Goal: Task Accomplishment & Management: Manage account settings

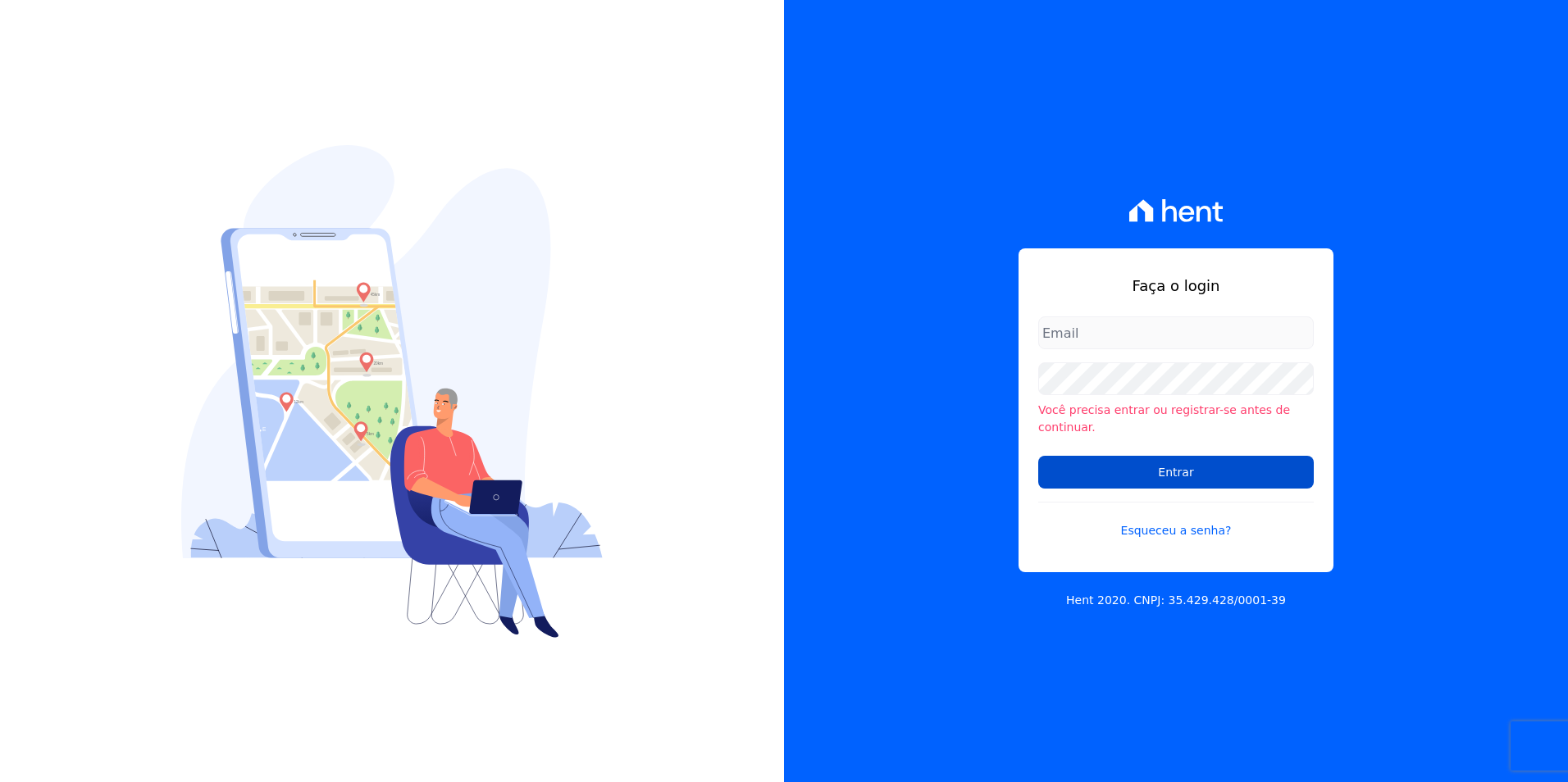
type input "[PERSON_NAME][EMAIL_ADDRESS][DOMAIN_NAME]"
click at [1233, 460] on input "Entrar" at bounding box center [1176, 472] width 276 height 33
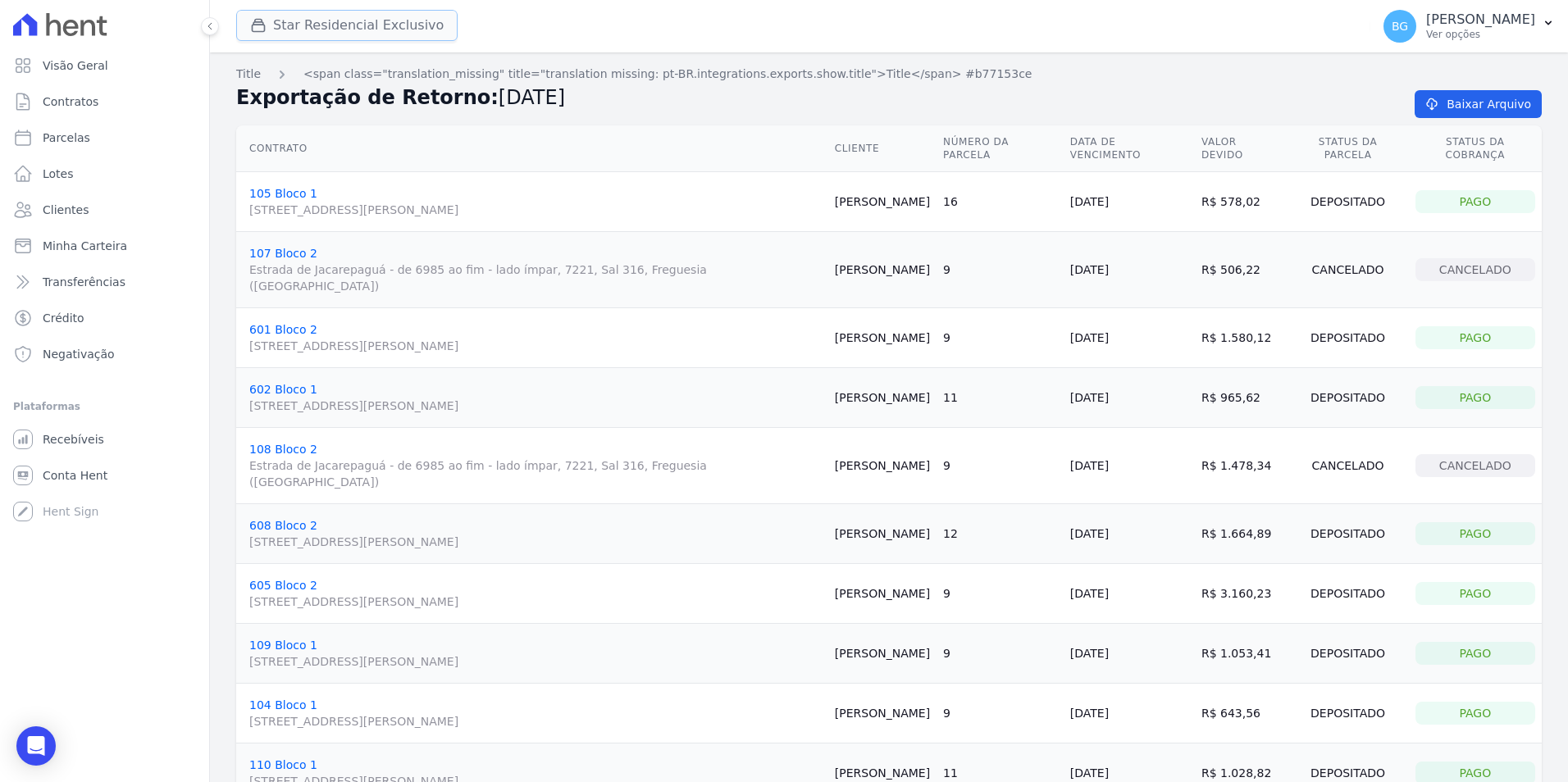
click at [296, 29] on button "Star Residencial Exclusivo" at bounding box center [347, 25] width 222 height 31
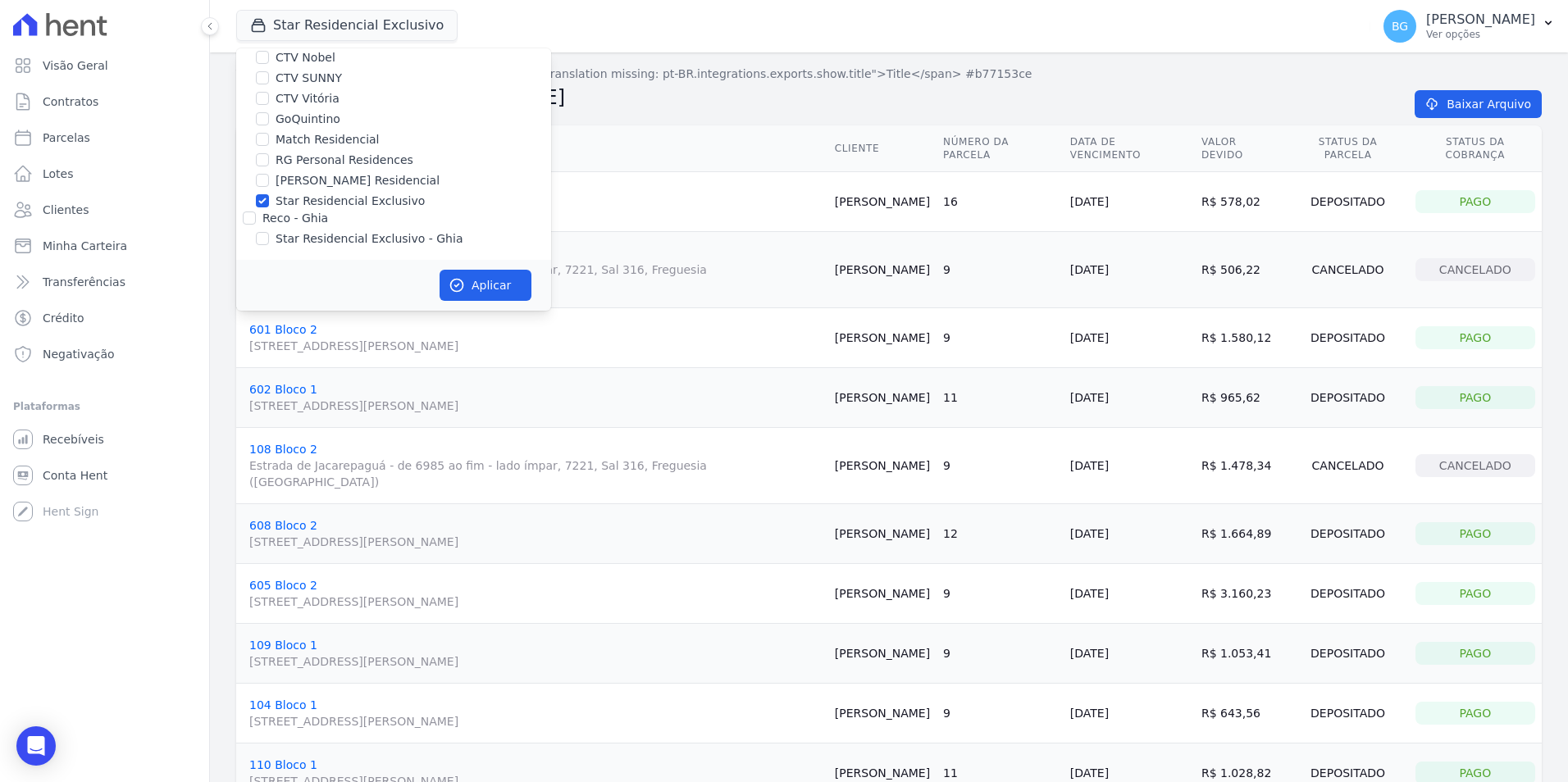
scroll to position [156, 0]
click at [265, 200] on input "Star Residencial Exclusivo" at bounding box center [263, 200] width 14 height 14
checkbox input "false"
click at [266, 182] on input "Sal Rio Residencial" at bounding box center [263, 180] width 14 height 14
checkbox input "true"
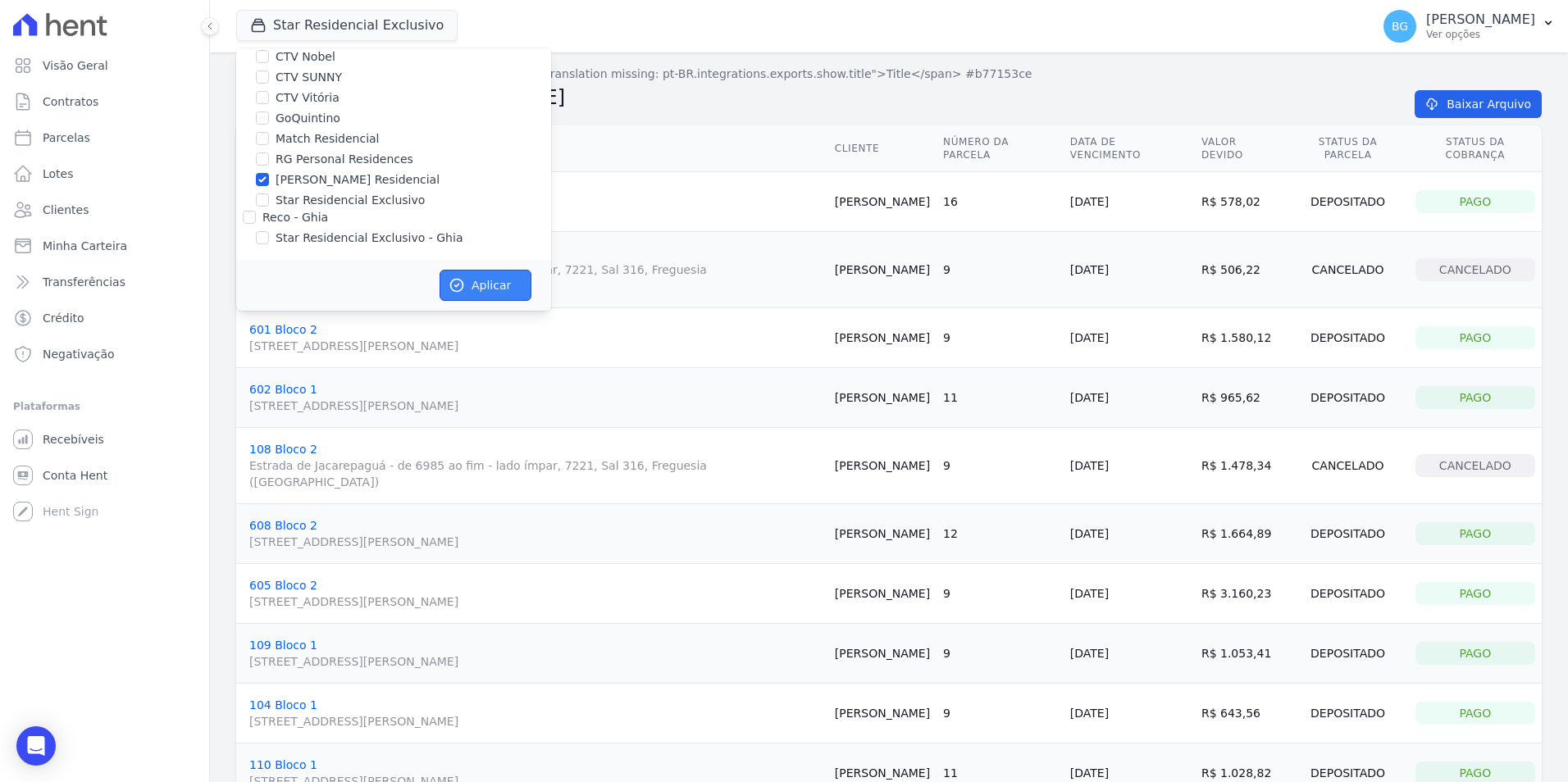
click at [498, 288] on button "Aplicar" at bounding box center [485, 285] width 92 height 31
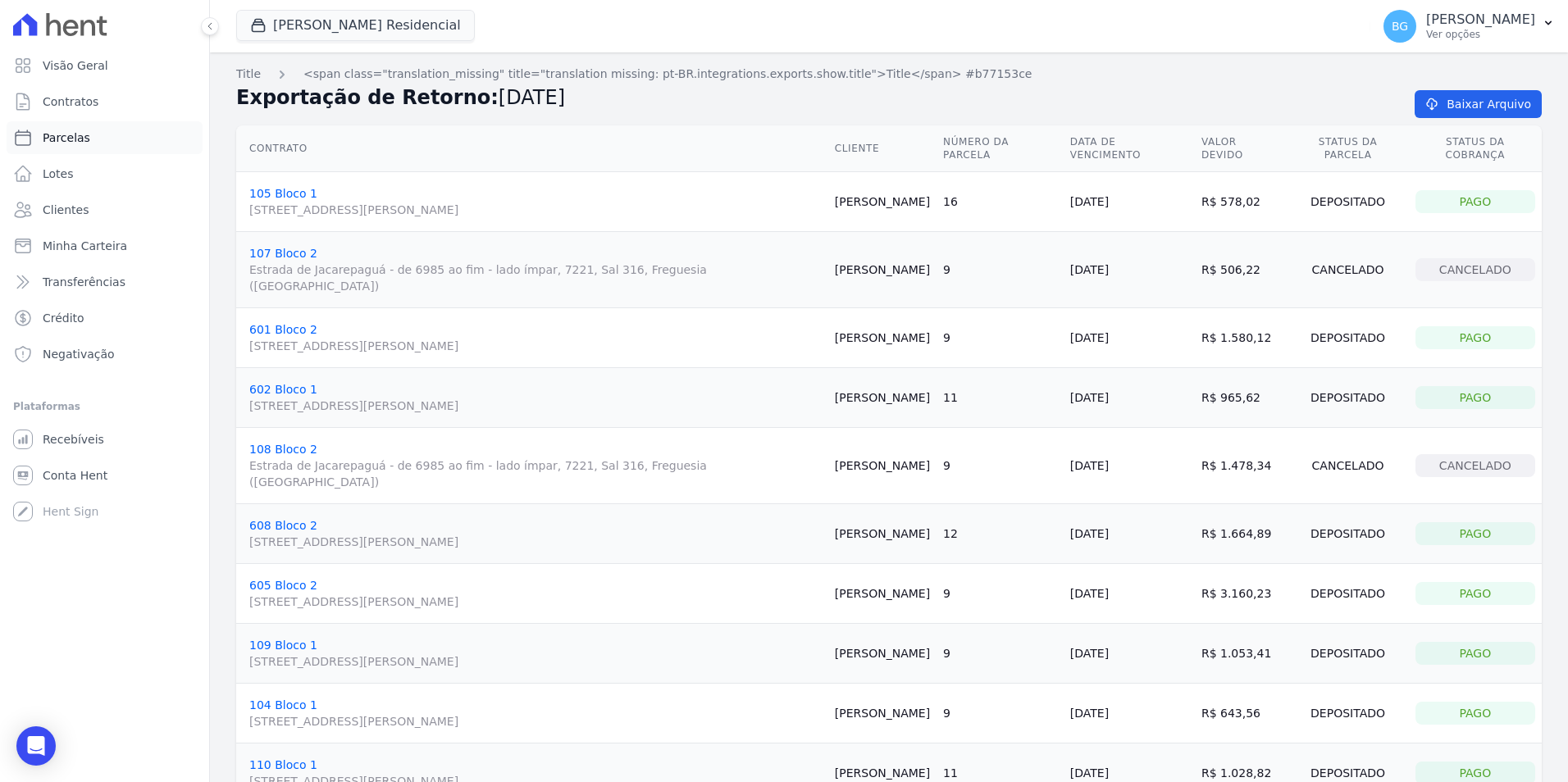
click at [72, 138] on span "Parcelas" at bounding box center [66, 137] width 47 height 16
click at [82, 117] on link "Contratos" at bounding box center [105, 101] width 196 height 33
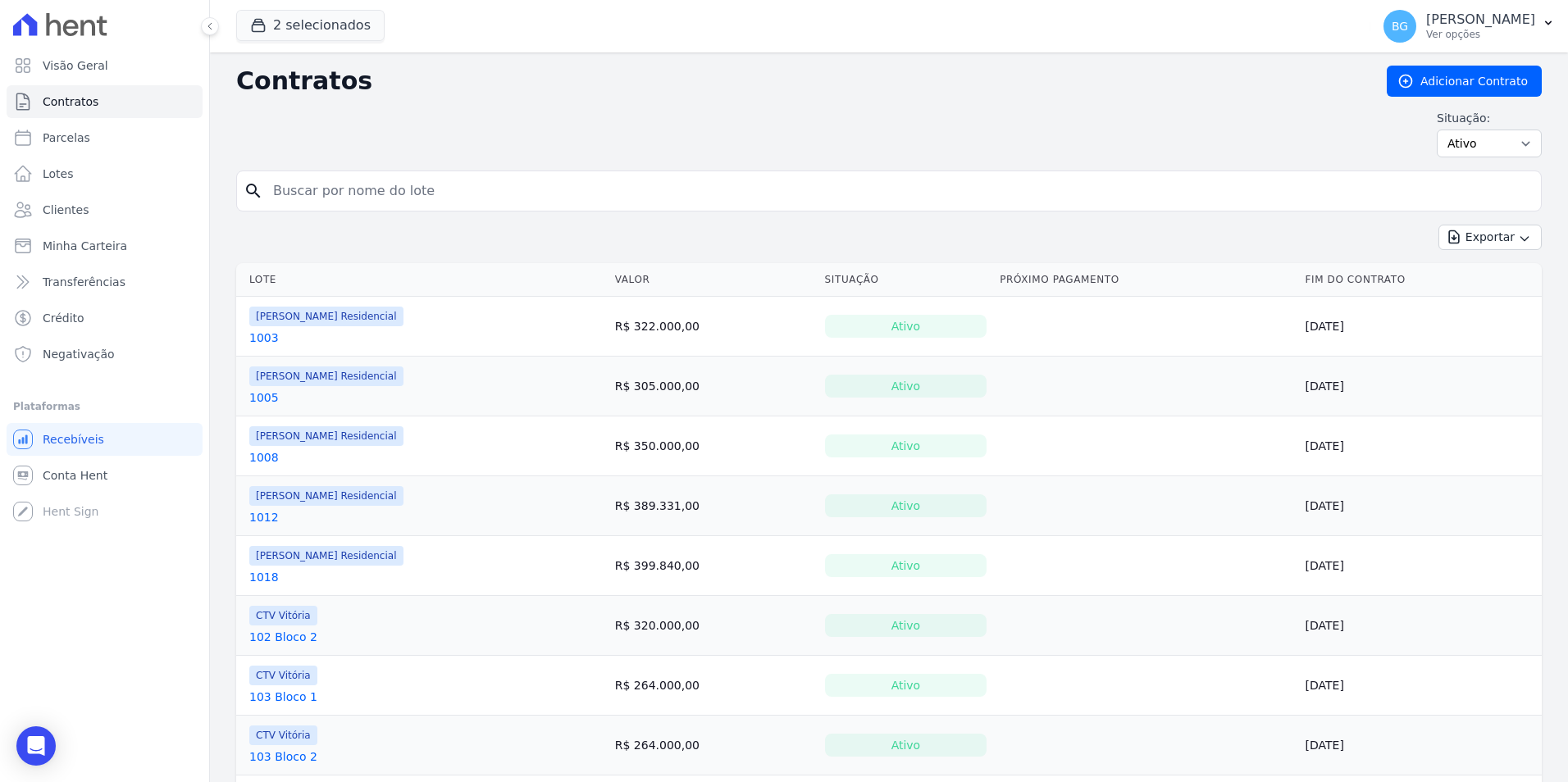
select select
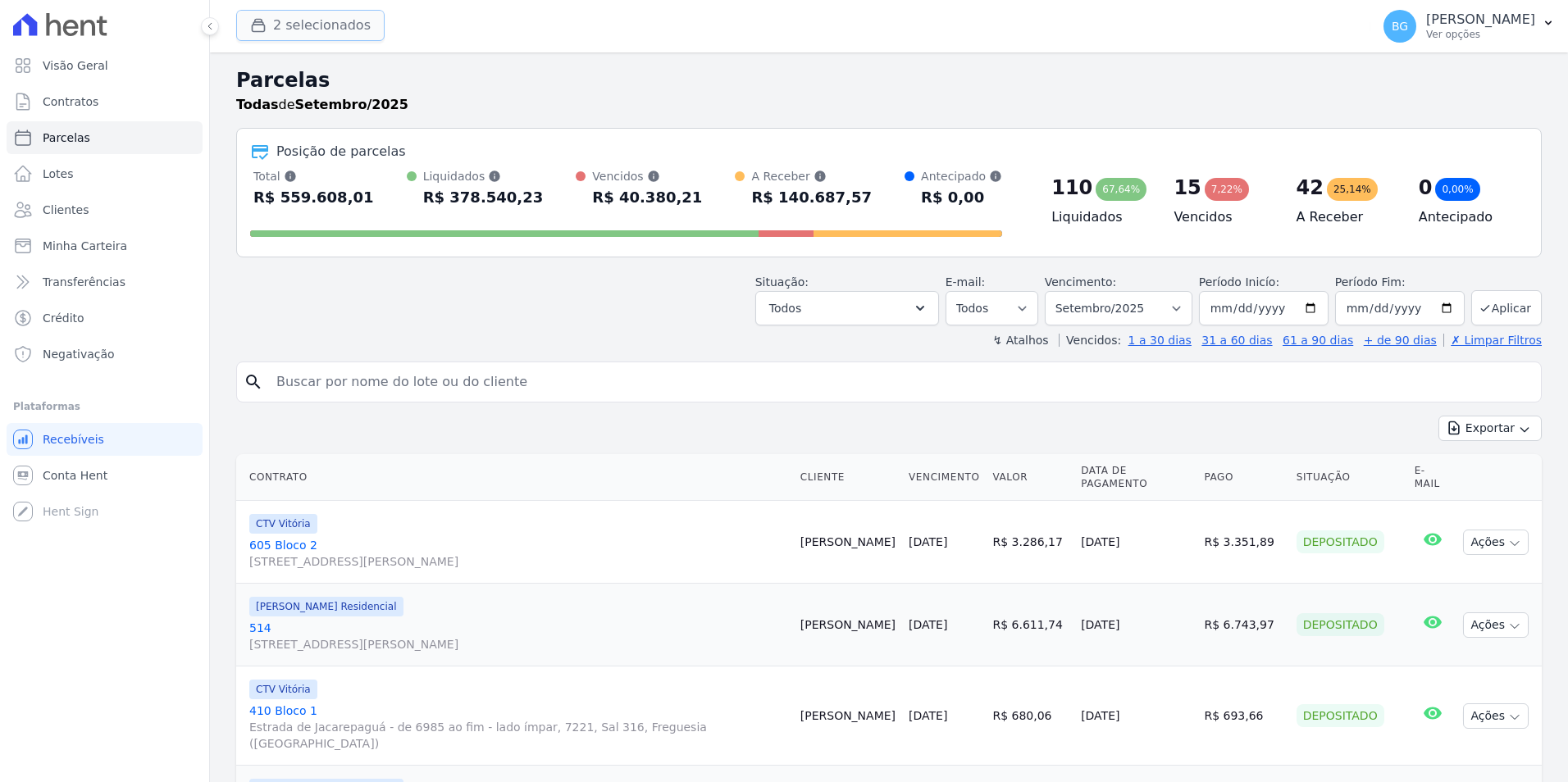
click at [266, 34] on button "2 selecionados" at bounding box center [310, 25] width 149 height 31
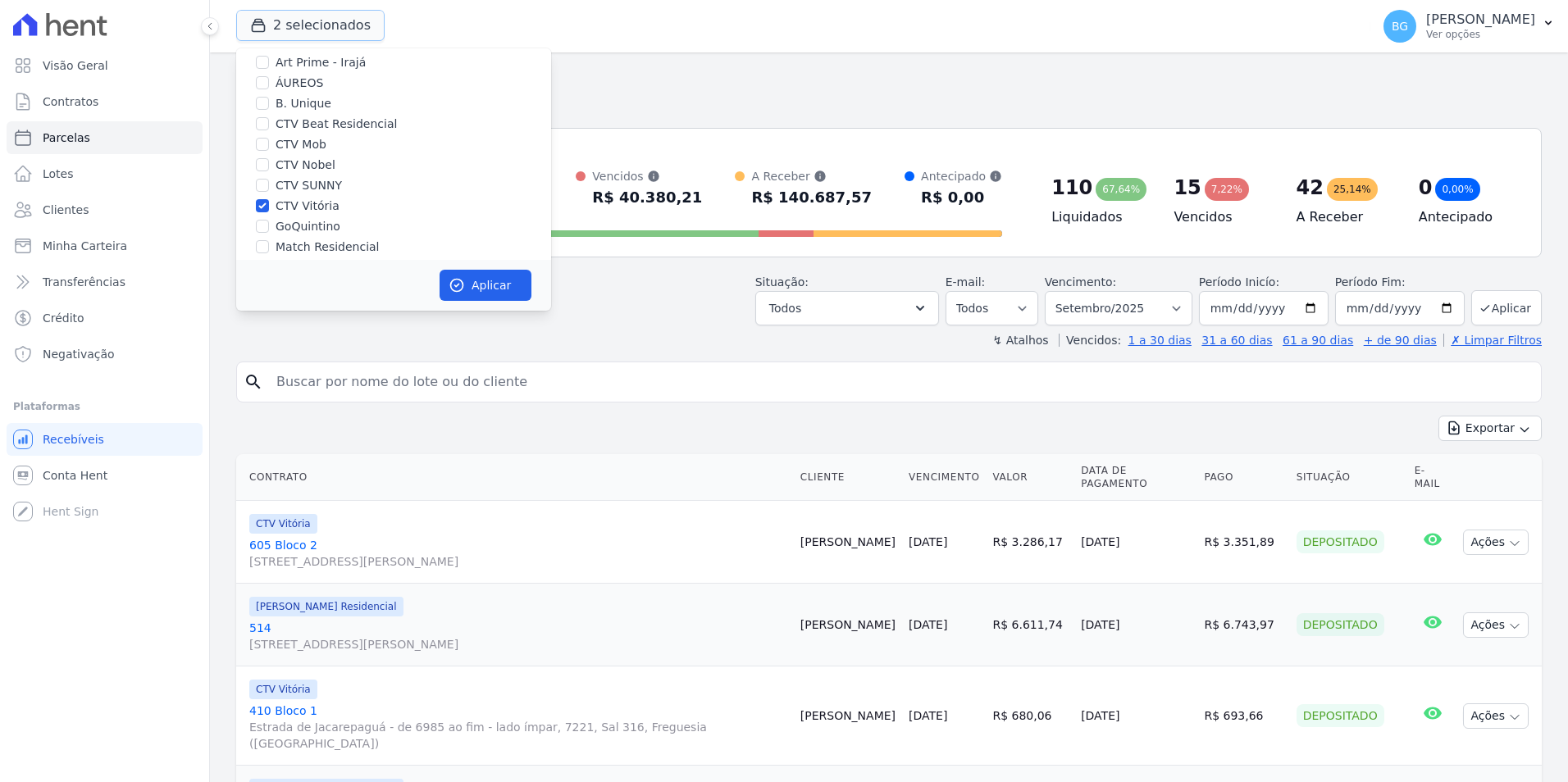
scroll to position [156, 0]
click at [269, 99] on div "CTV Vitória" at bounding box center [393, 98] width 315 height 17
click at [268, 98] on input "CTV Vitória" at bounding box center [263, 98] width 14 height 14
checkbox input "false"
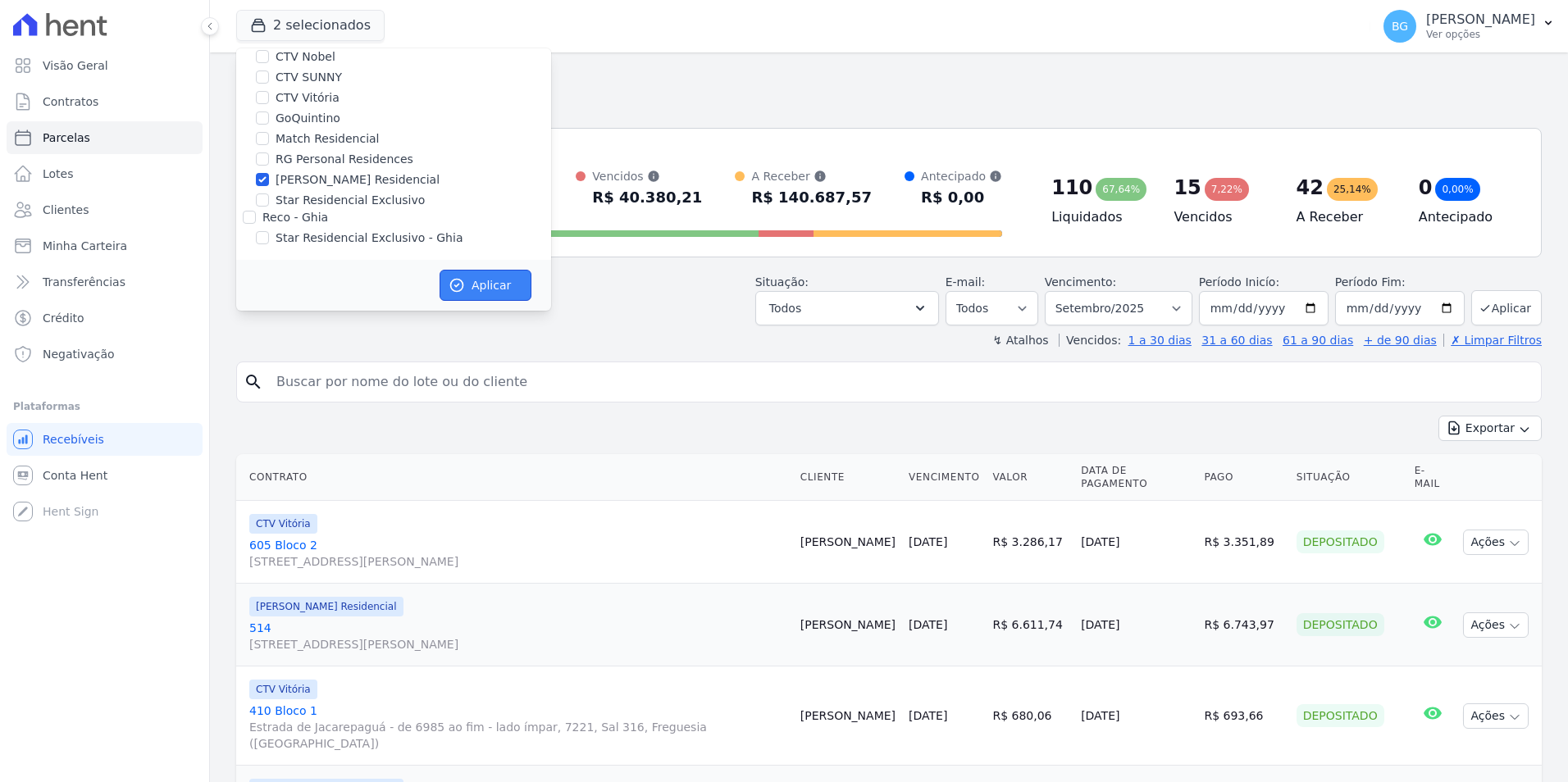
click at [511, 300] on button "Aplicar" at bounding box center [485, 285] width 92 height 31
select select
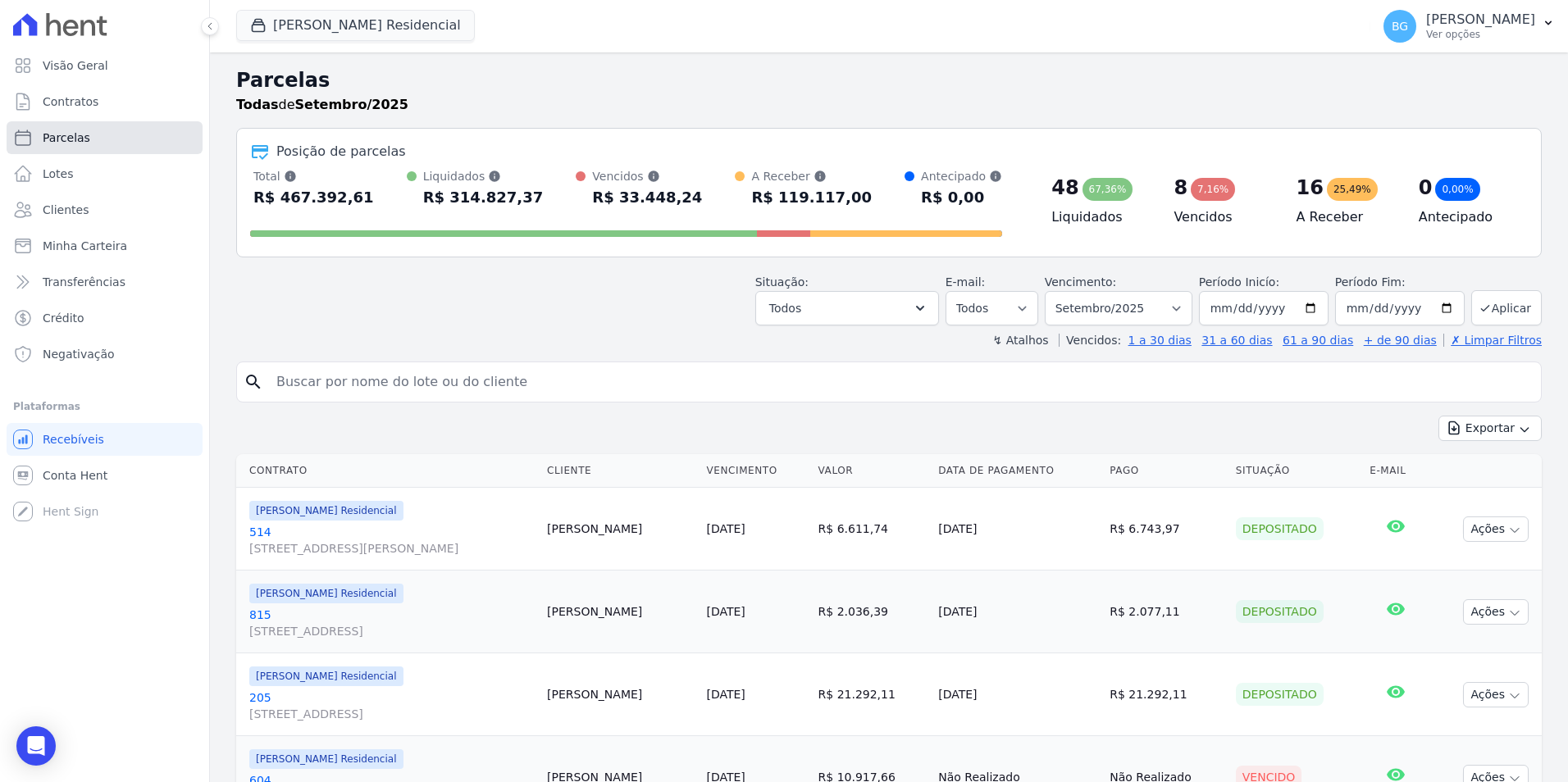
click at [85, 136] on span "Parcelas" at bounding box center [66, 137] width 47 height 16
click at [107, 94] on link "Contratos" at bounding box center [105, 101] width 196 height 33
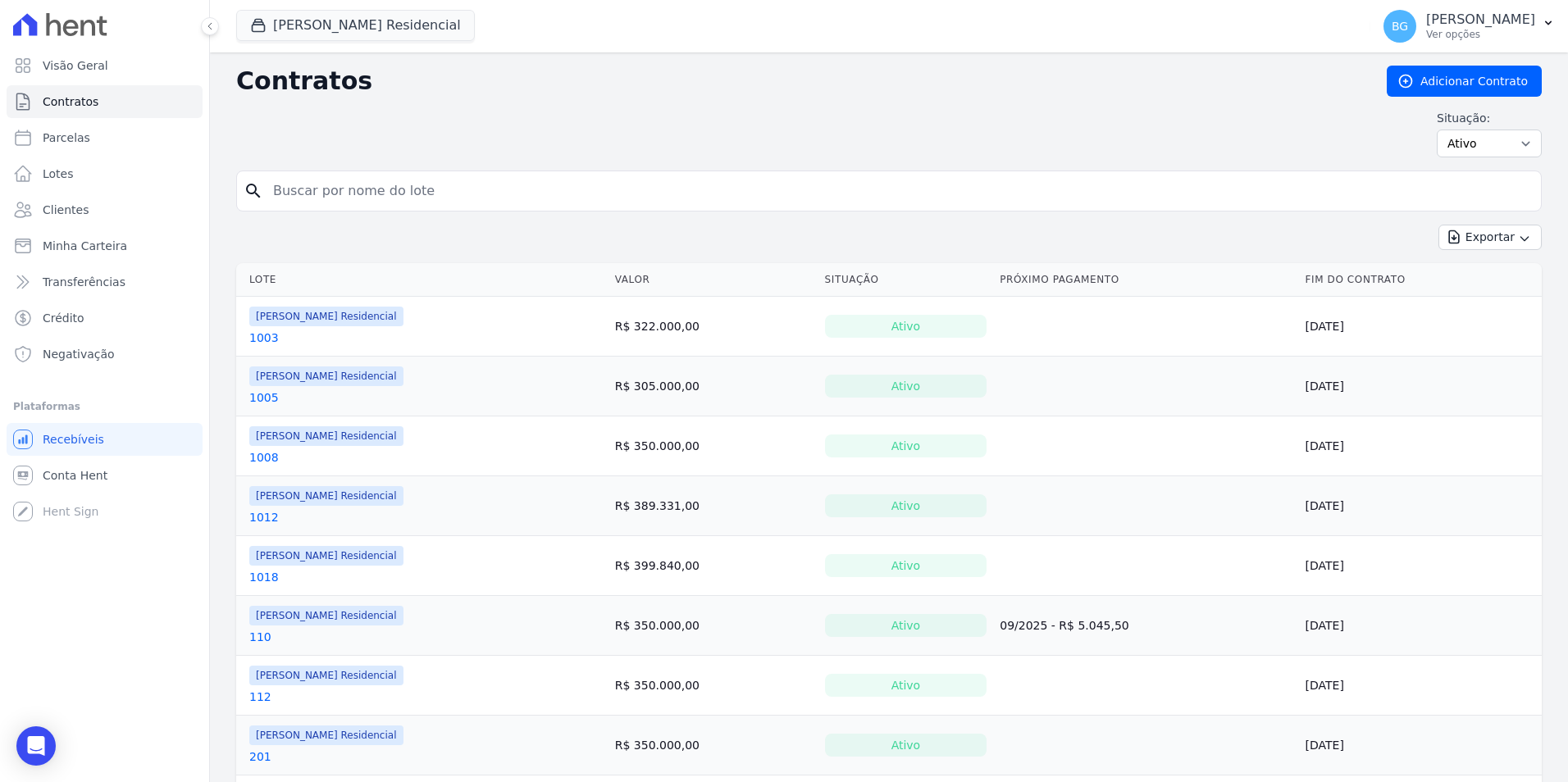
click at [79, 103] on span "Contratos" at bounding box center [70, 101] width 56 height 16
click at [492, 190] on input "search" at bounding box center [898, 191] width 1271 height 33
type input "316"
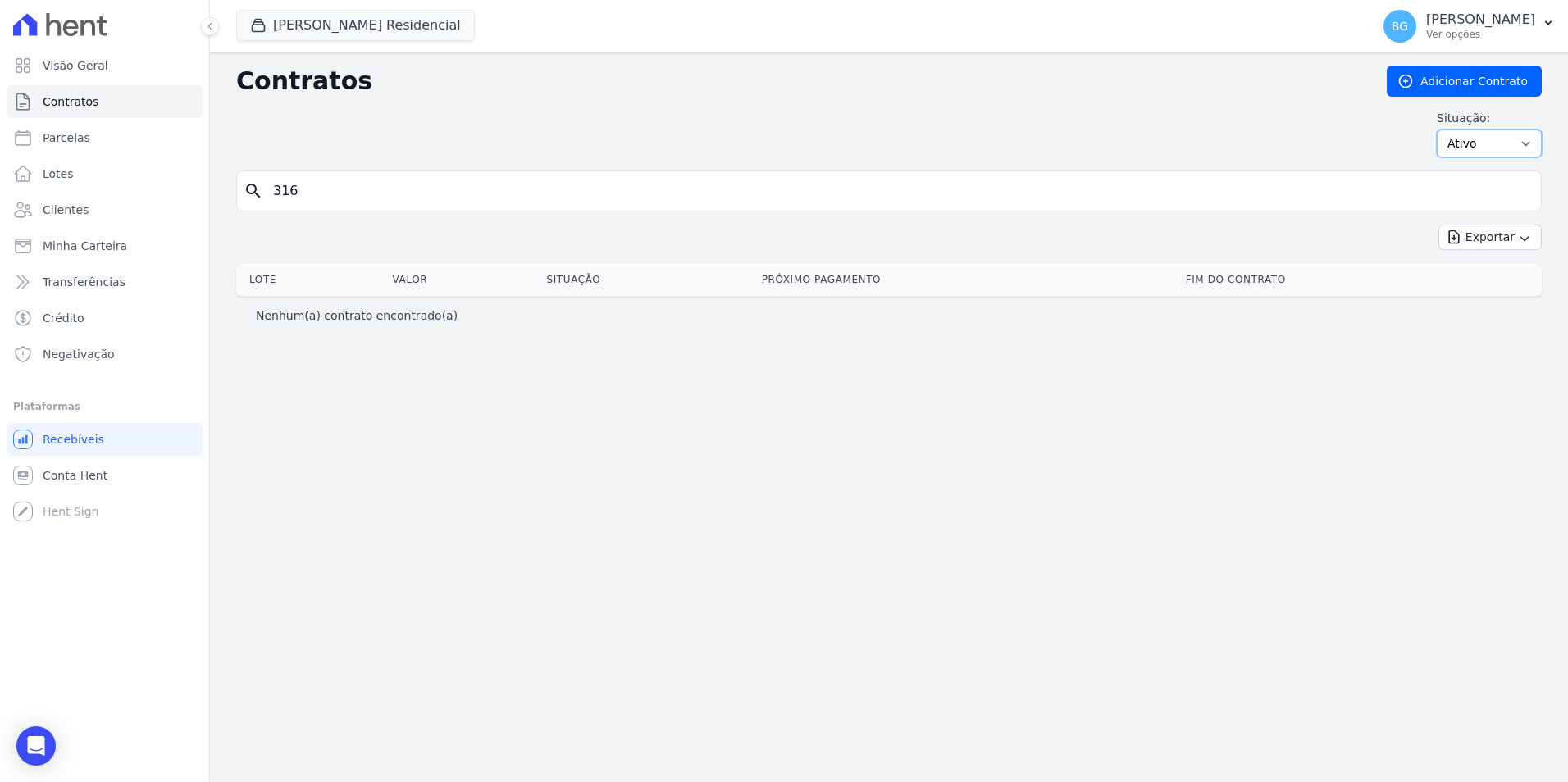
click at [1479, 145] on select "Ativo Todos Pausado Distratado Rascunho Expirado Encerrado" at bounding box center [1489, 143] width 105 height 28
select select "all"
click at [1445, 129] on select "Ativo Todos Pausado Distratado Rascunho Expirado Encerrado" at bounding box center [1489, 143] width 105 height 28
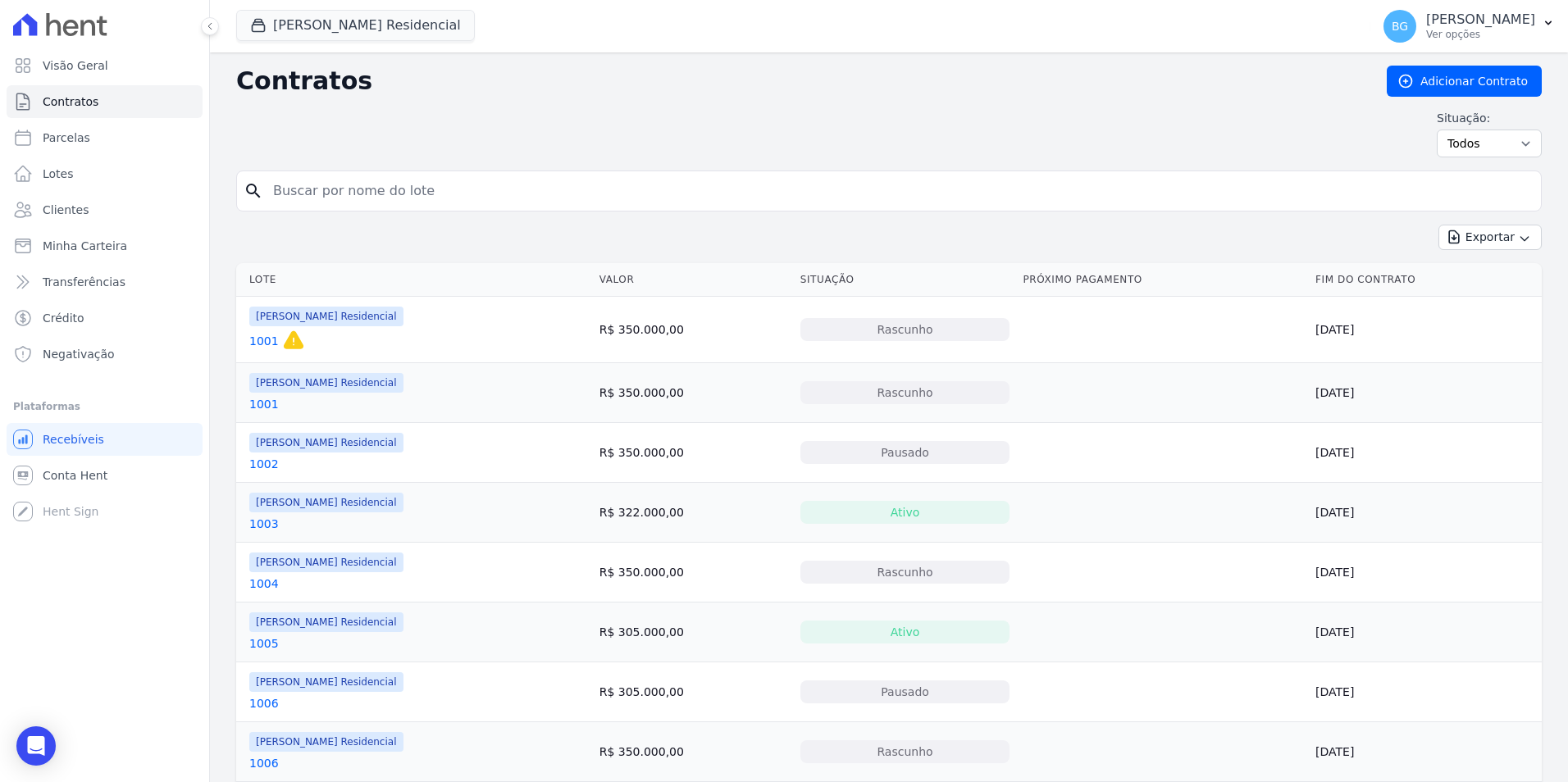
click at [1170, 177] on input "search" at bounding box center [898, 191] width 1271 height 33
type input "316"
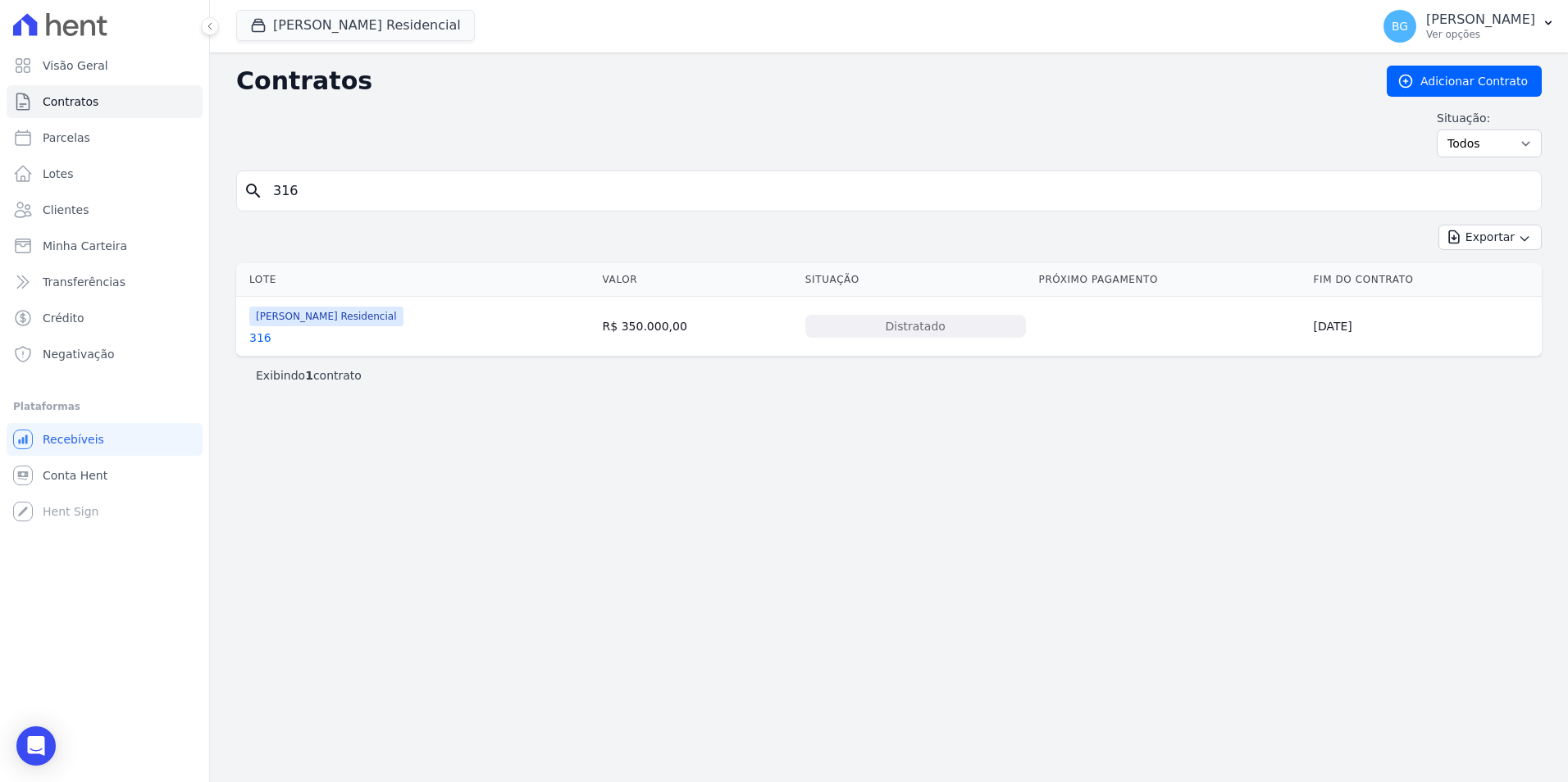
click at [264, 338] on link "316" at bounding box center [260, 337] width 22 height 16
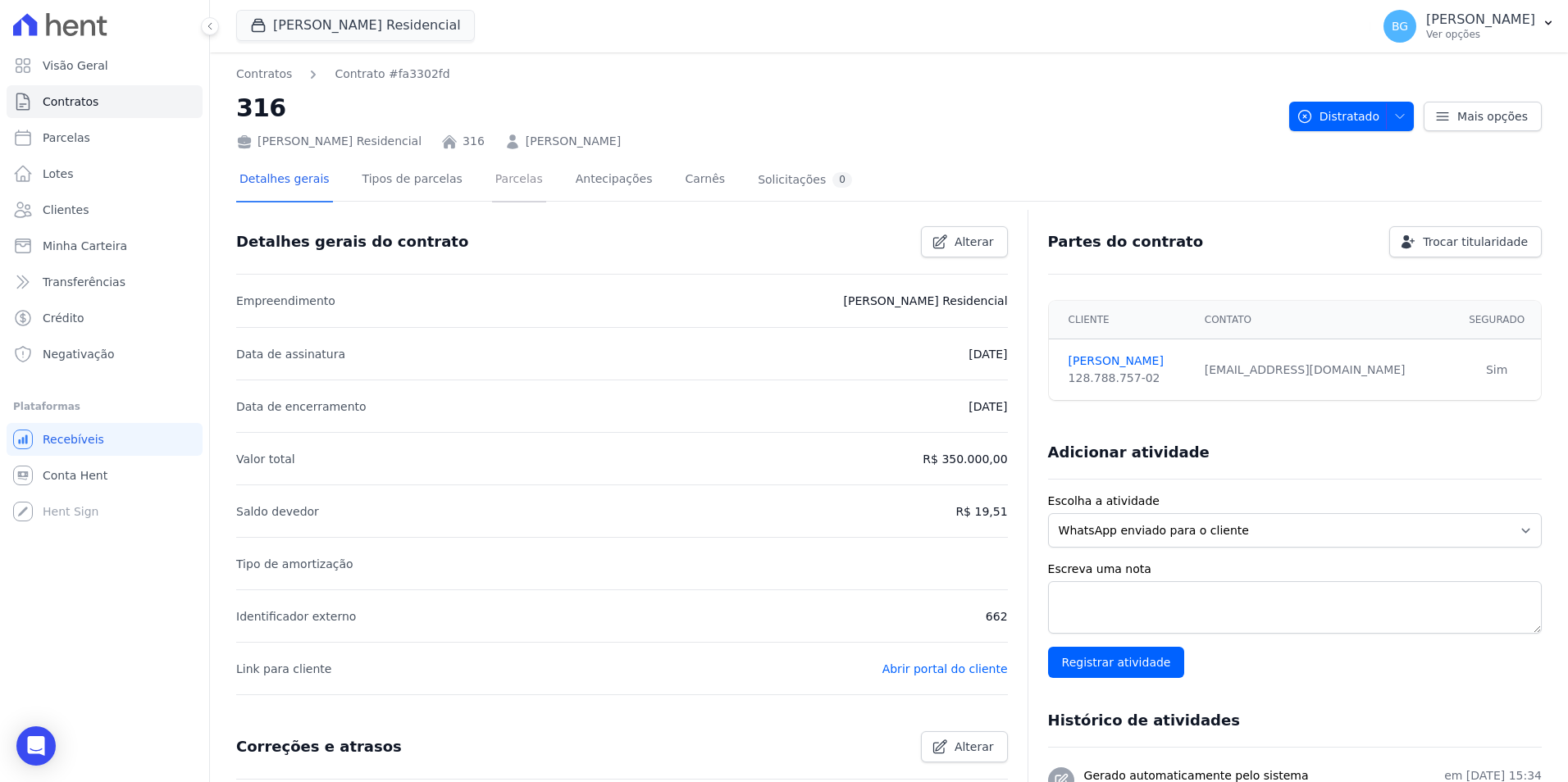
click at [498, 185] on link "Parcelas" at bounding box center [519, 180] width 54 height 43
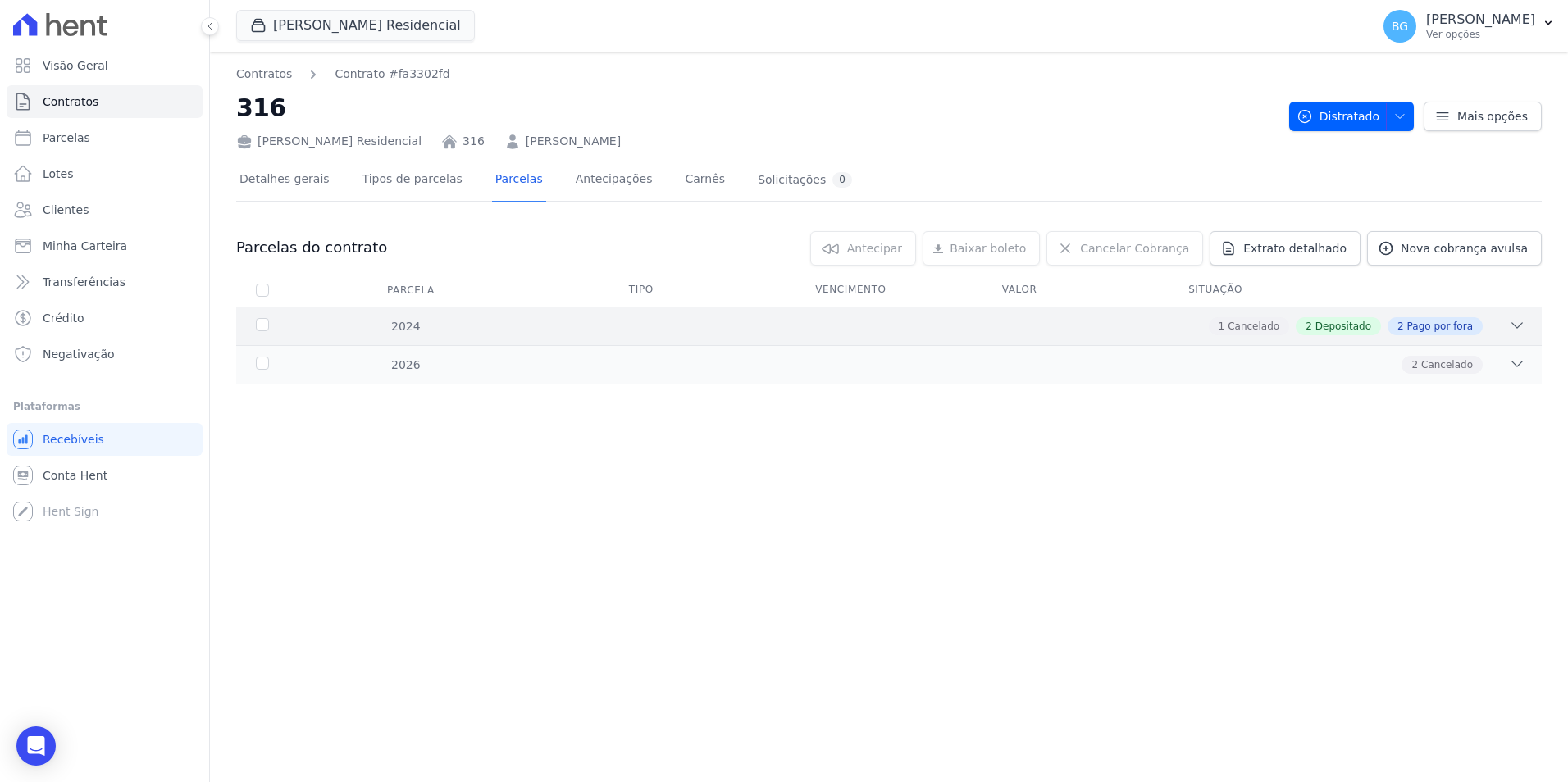
click at [305, 322] on div "2024" at bounding box center [312, 326] width 118 height 17
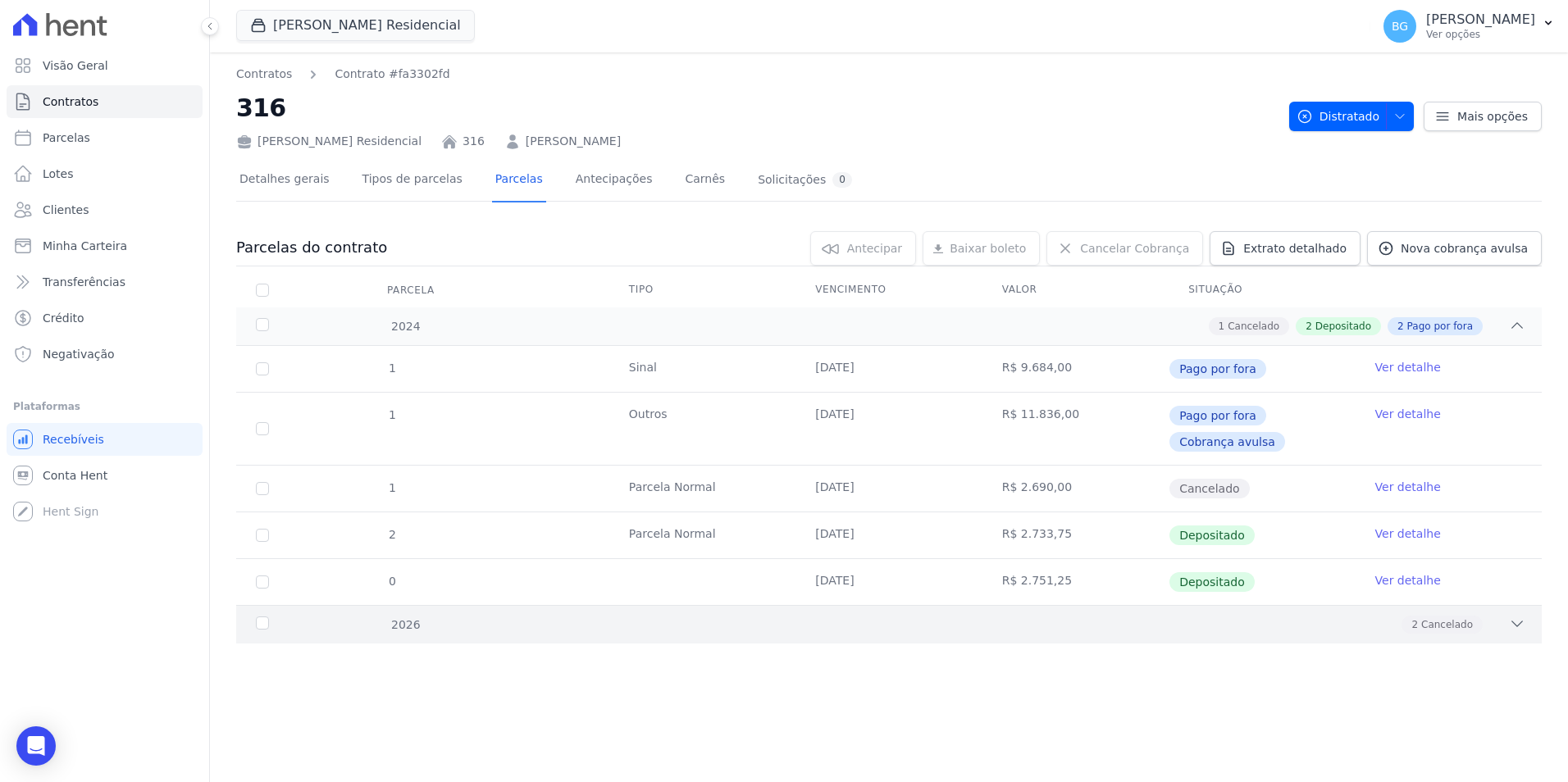
click at [386, 634] on div "2026 2 Cancelado" at bounding box center [889, 625] width 1306 height 39
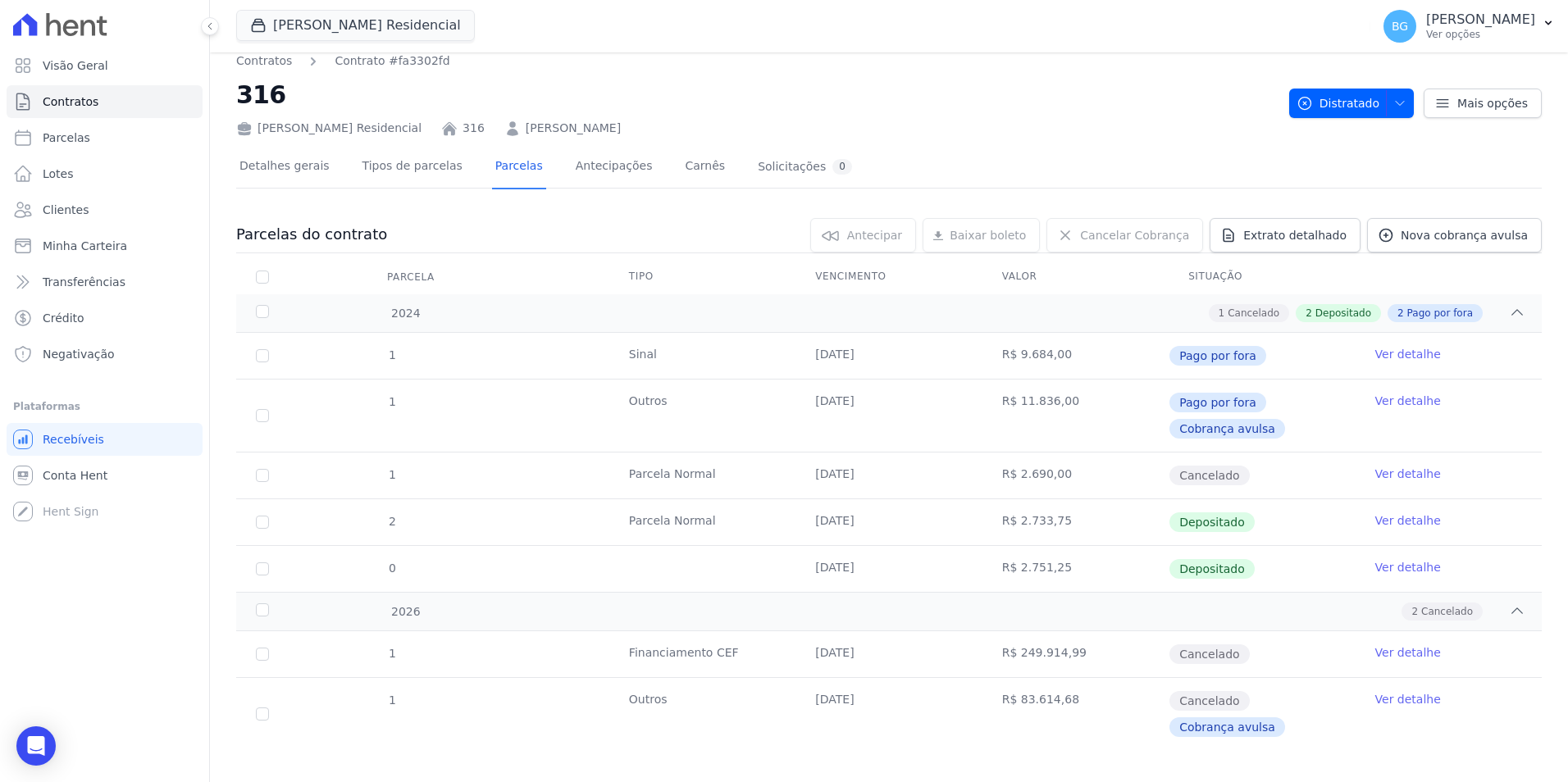
scroll to position [30, 0]
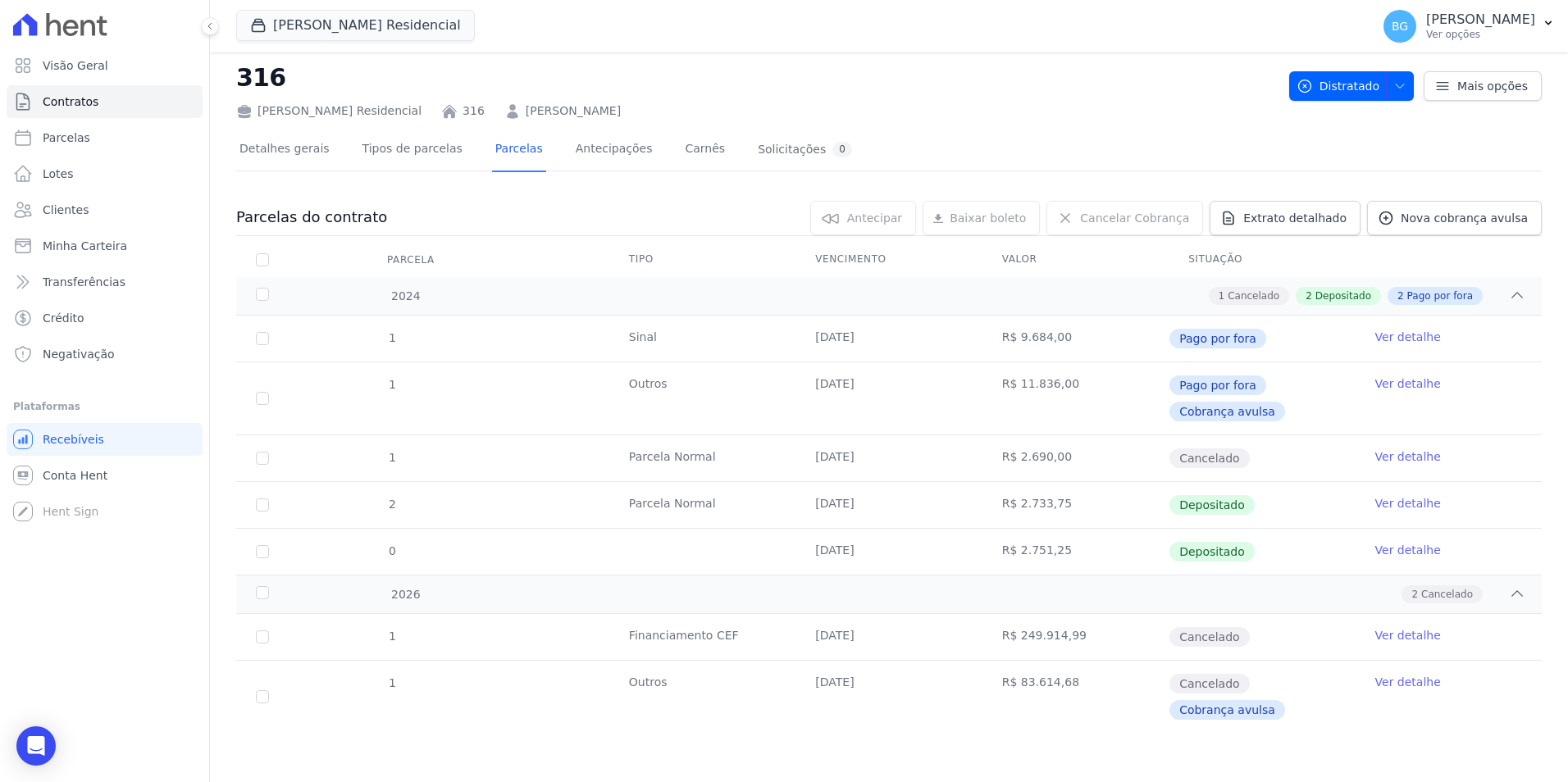
drag, startPoint x: 1006, startPoint y: 387, endPoint x: 1061, endPoint y: 389, distance: 55.0
click at [1061, 389] on td "R$ 11.836,00" at bounding box center [1076, 398] width 186 height 72
